Goal: Task Accomplishment & Management: Complete application form

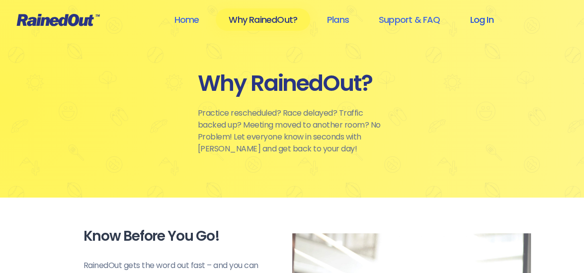
click at [481, 19] on link "Log In" at bounding box center [481, 19] width 49 height 22
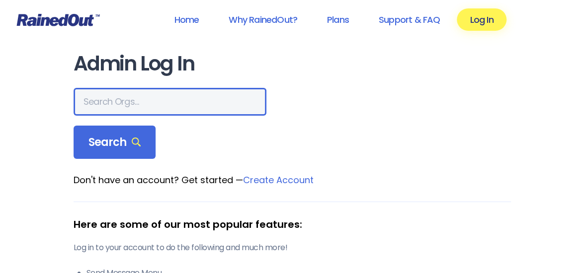
click at [138, 102] on input "text" at bounding box center [170, 102] width 193 height 28
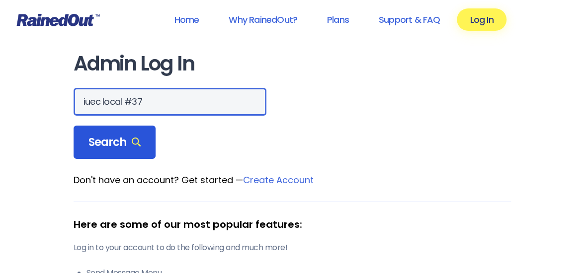
type input "iuec local #37"
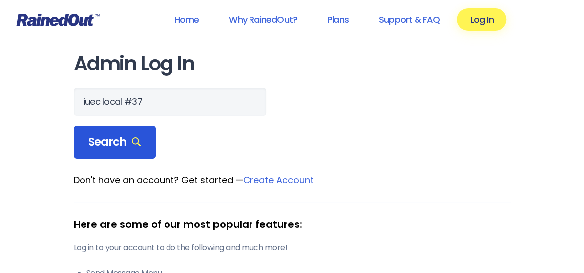
click at [118, 142] on span "Search" at bounding box center [114, 143] width 53 height 14
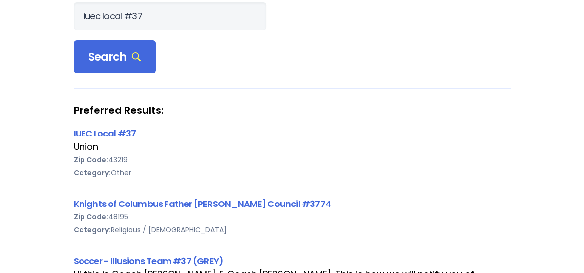
scroll to position [95, 0]
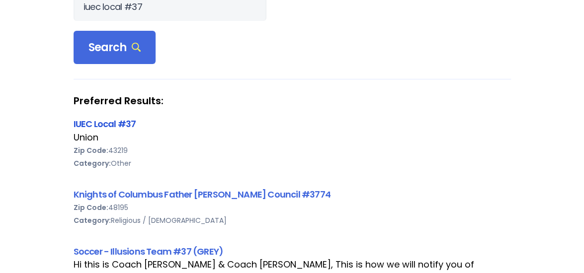
click at [102, 124] on link "IUEC Local #37" at bounding box center [105, 124] width 63 height 12
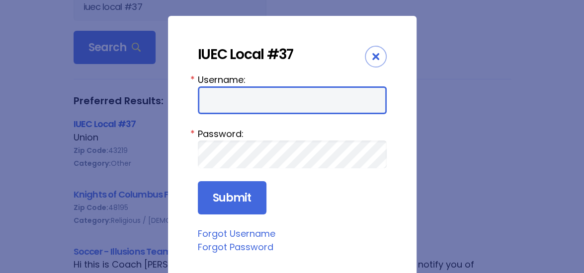
type input "iueclocal37"
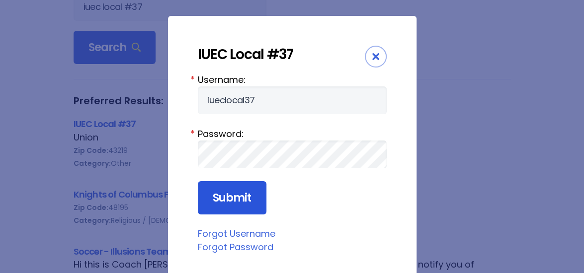
click at [233, 195] on input "Submit" at bounding box center [232, 198] width 69 height 34
